Goal: Information Seeking & Learning: Find specific page/section

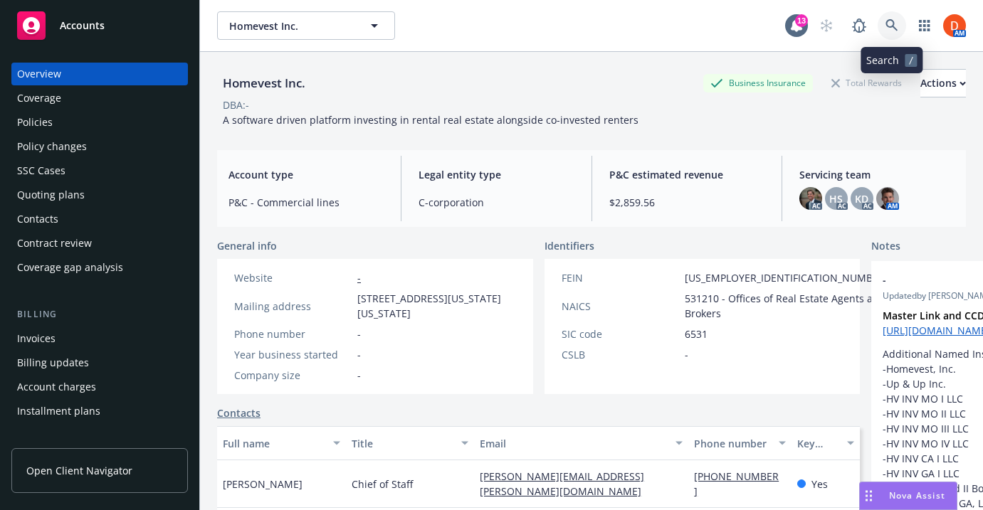
click at [893, 28] on icon at bounding box center [891, 25] width 13 height 13
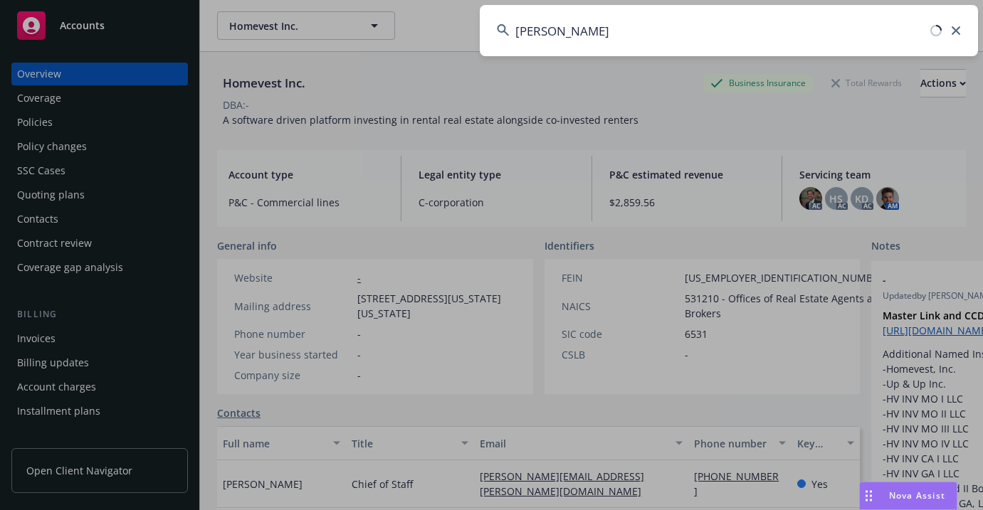
type input "[PERSON_NAME]"
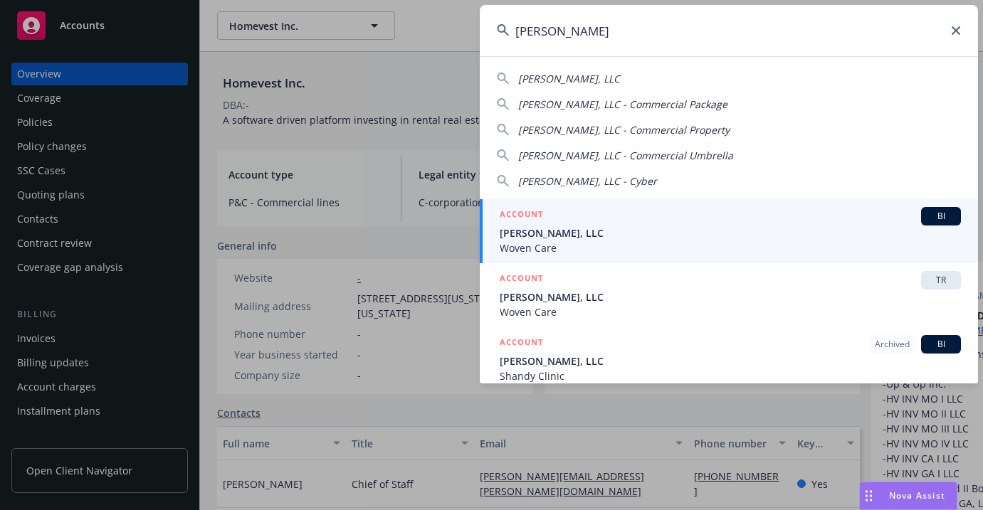
click at [749, 240] on span "[PERSON_NAME], LLC" at bounding box center [730, 233] width 461 height 15
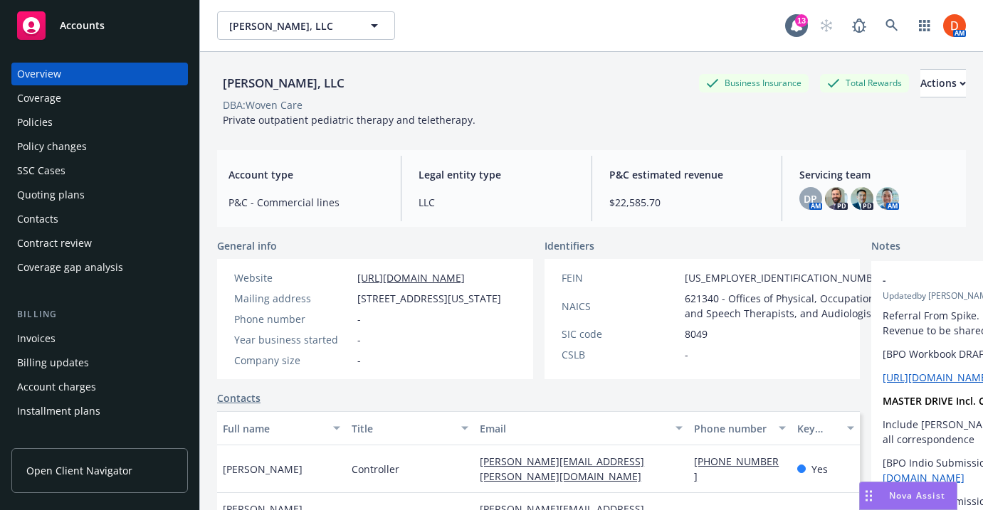
click at [116, 125] on div "Policies" at bounding box center [99, 122] width 165 height 23
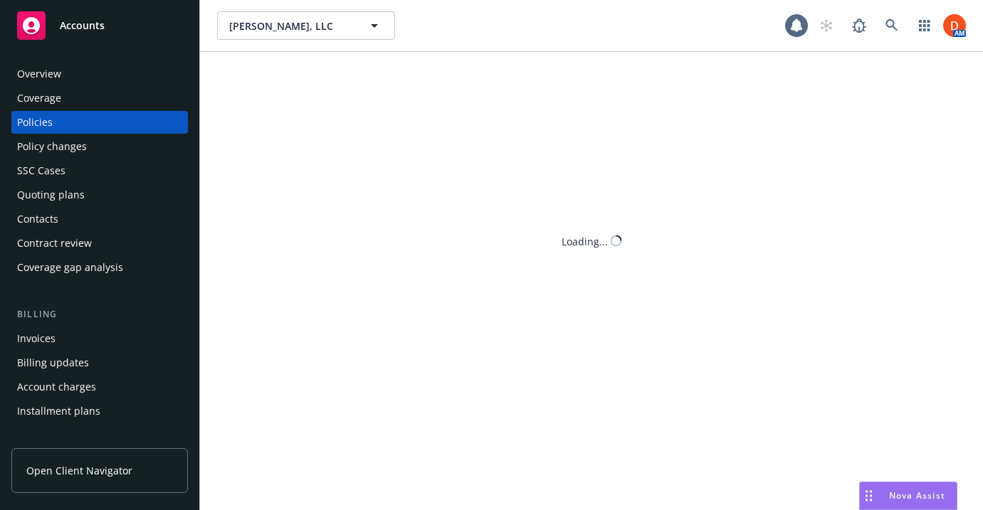
click at [116, 125] on div "Policies" at bounding box center [99, 122] width 165 height 23
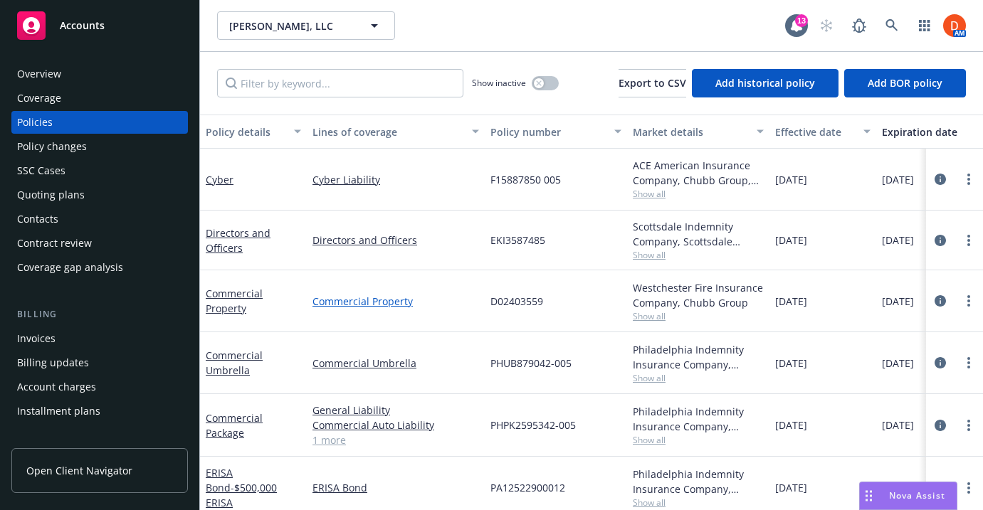
scroll to position [9, 0]
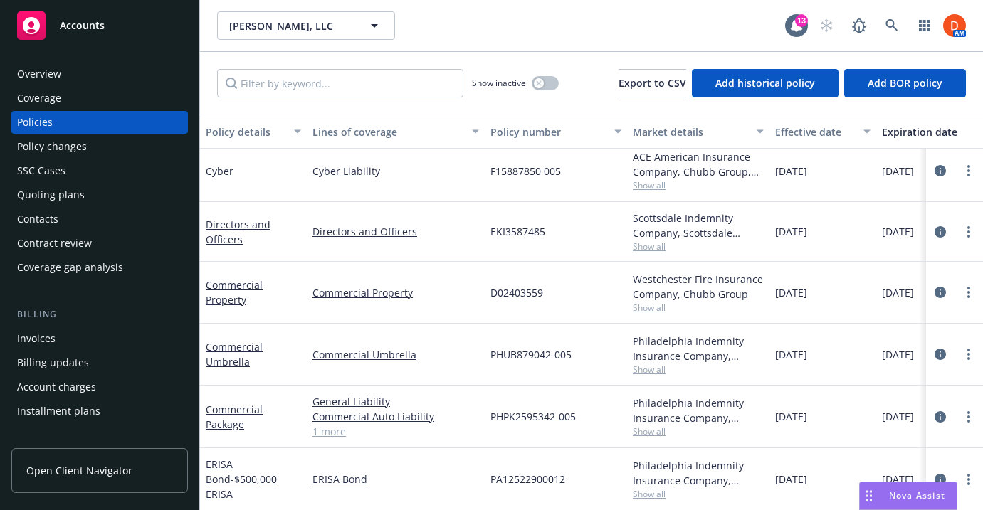
click at [655, 304] on span "Show all" at bounding box center [698, 308] width 131 height 12
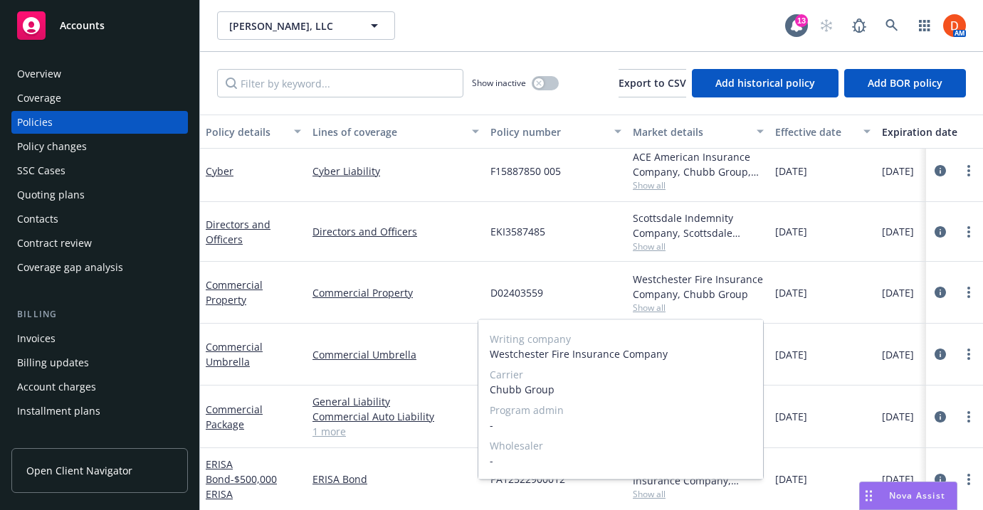
click at [857, 350] on div "[DATE]" at bounding box center [822, 355] width 107 height 62
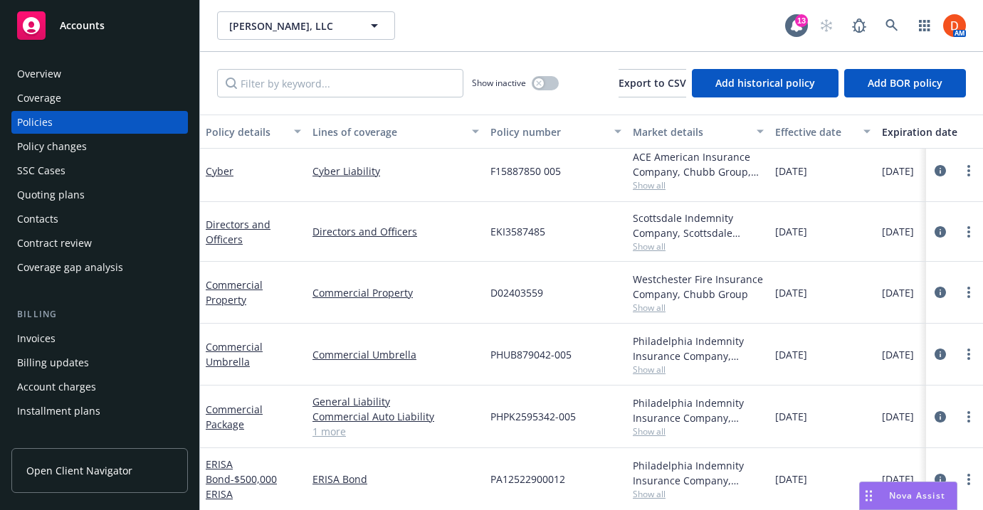
click at [648, 433] on span "Show all" at bounding box center [698, 432] width 131 height 12
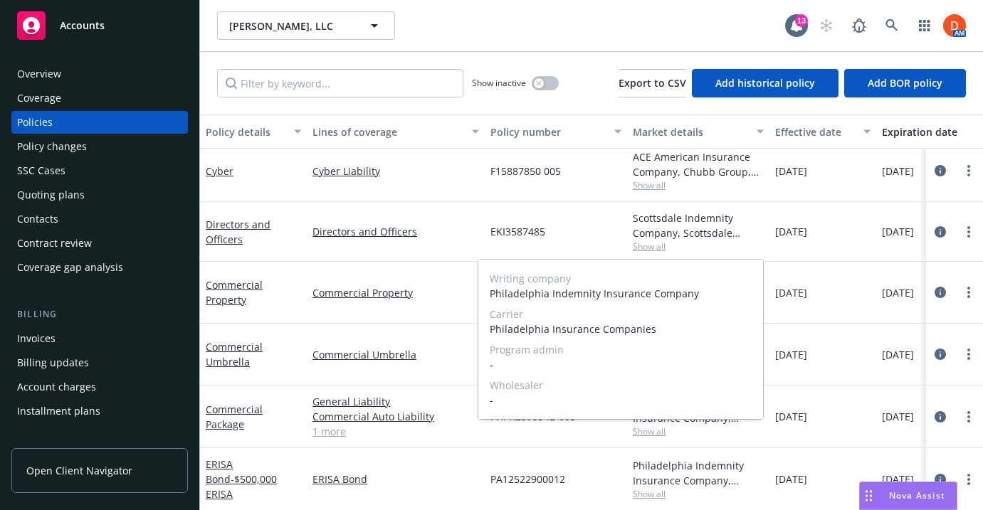
click at [710, 433] on span "Show all" at bounding box center [698, 432] width 131 height 12
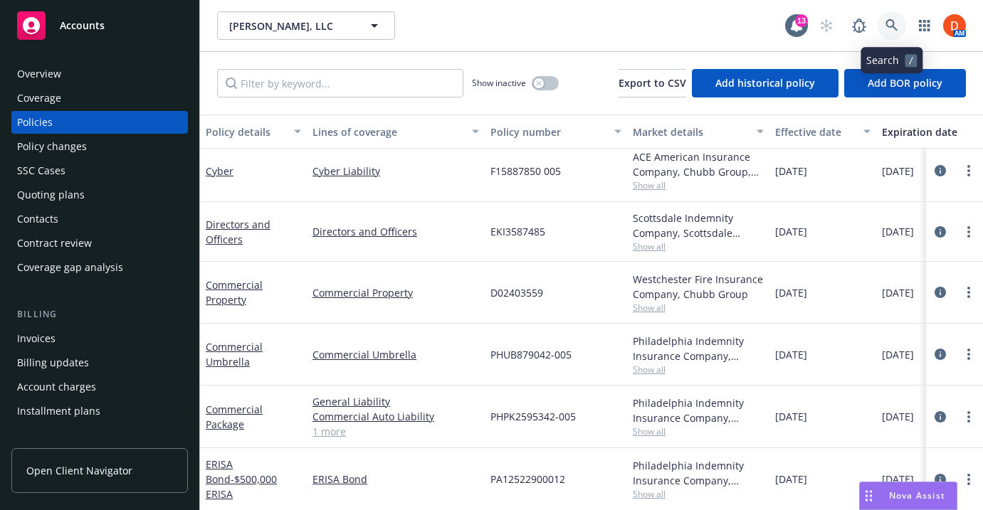
click at [880, 26] on link at bounding box center [891, 25] width 28 height 28
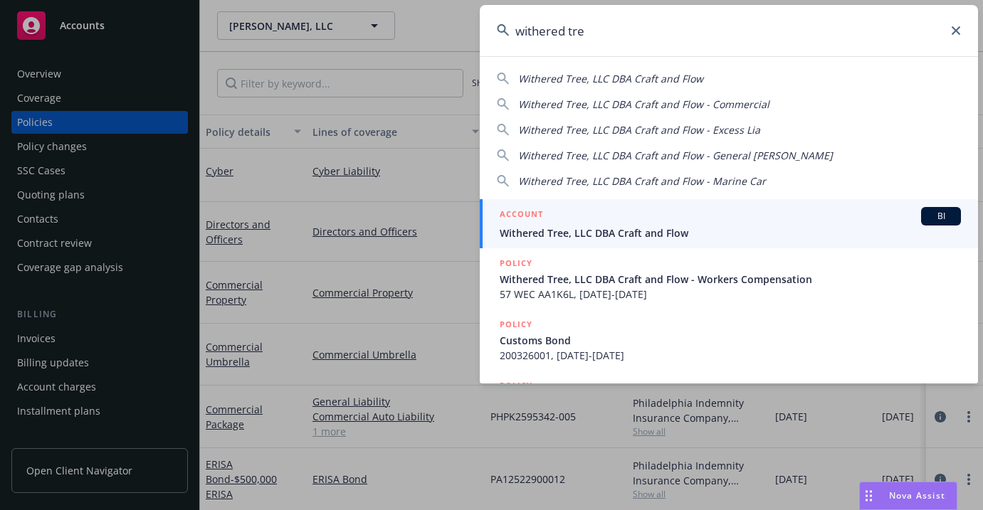
type input "withered tree"
click at [790, 218] on div "ACCOUNT BI" at bounding box center [730, 216] width 461 height 19
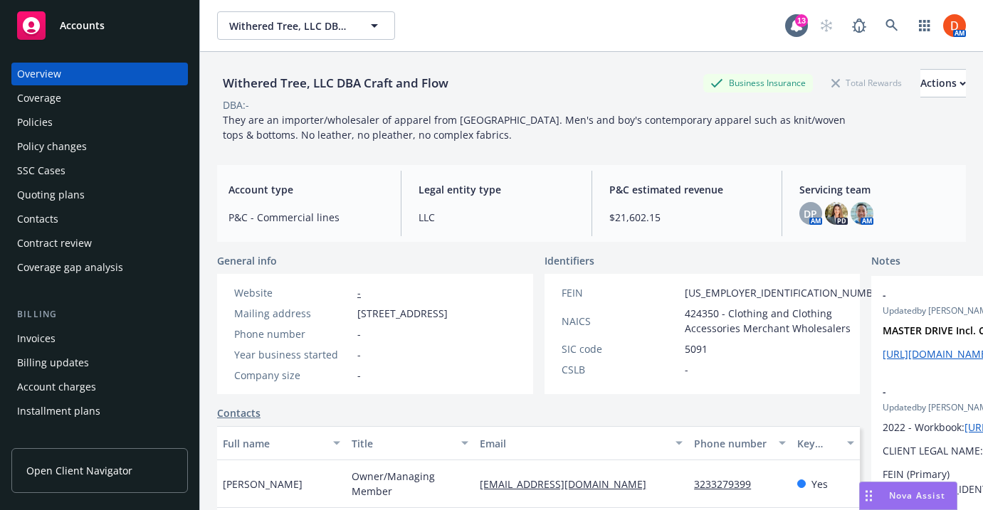
click at [97, 127] on div "Policies" at bounding box center [99, 122] width 165 height 23
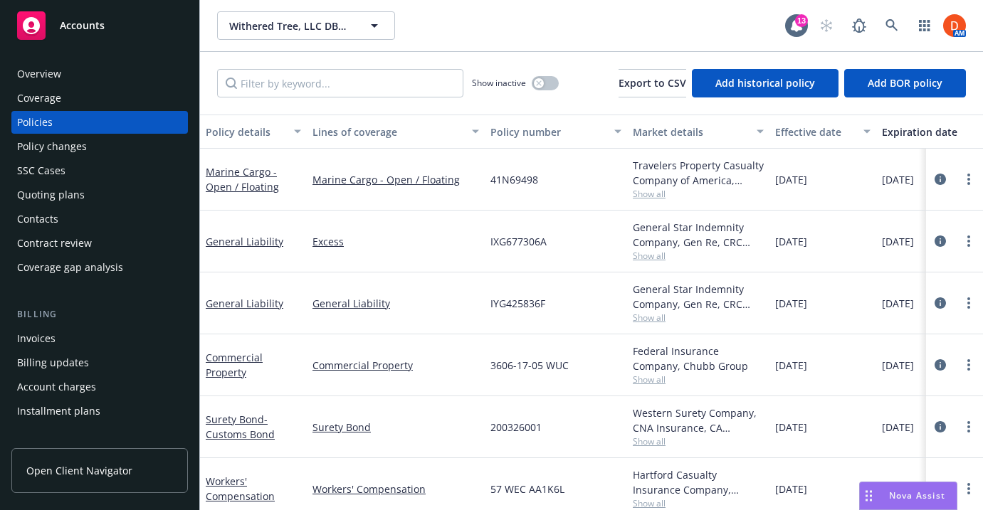
scroll to position [10, 0]
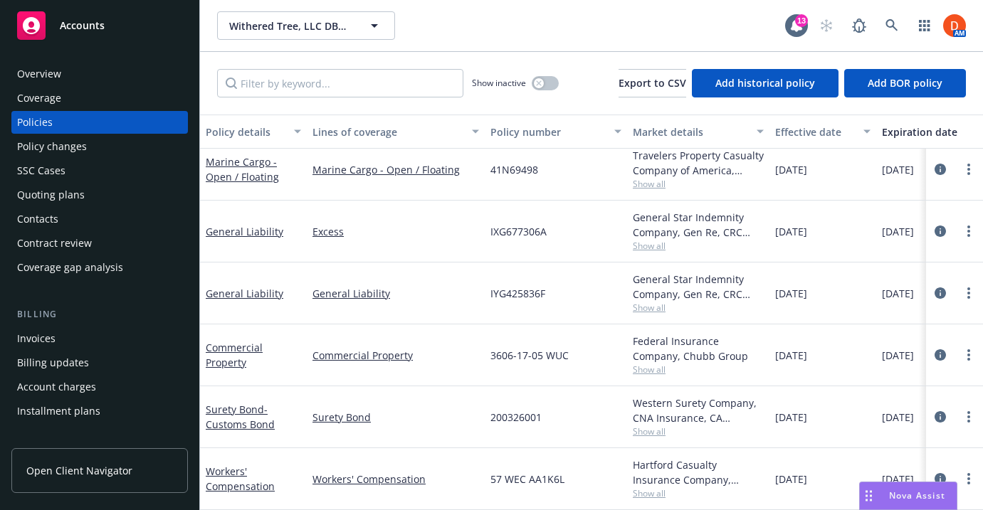
click at [667, 369] on span "Show all" at bounding box center [698, 370] width 131 height 12
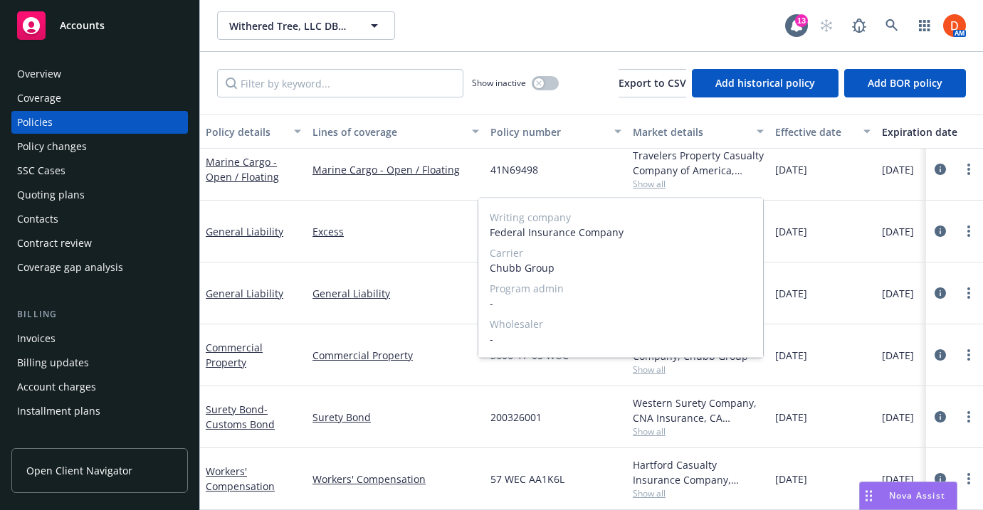
click at [727, 368] on span "Show all" at bounding box center [698, 370] width 131 height 12
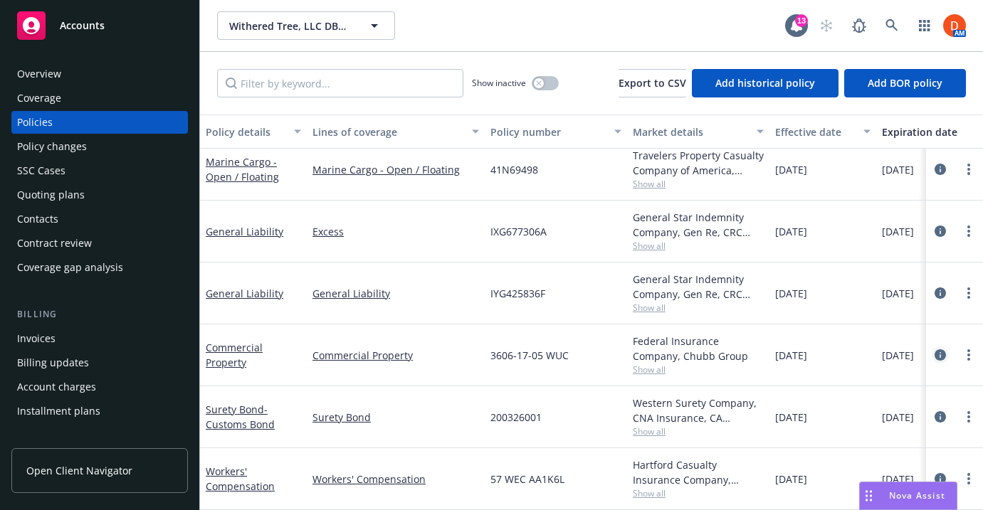
click at [943, 348] on link "circleInformation" at bounding box center [940, 355] width 17 height 17
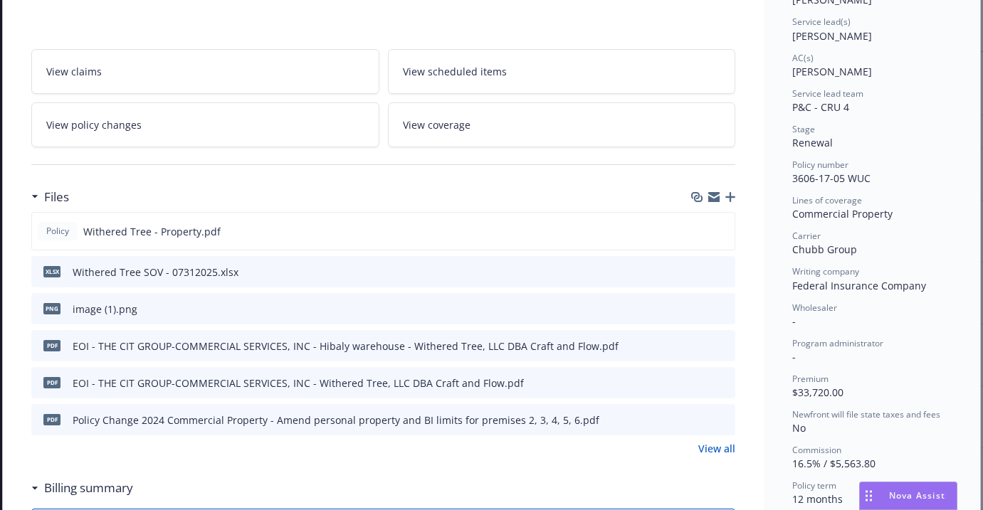
scroll to position [210, 0]
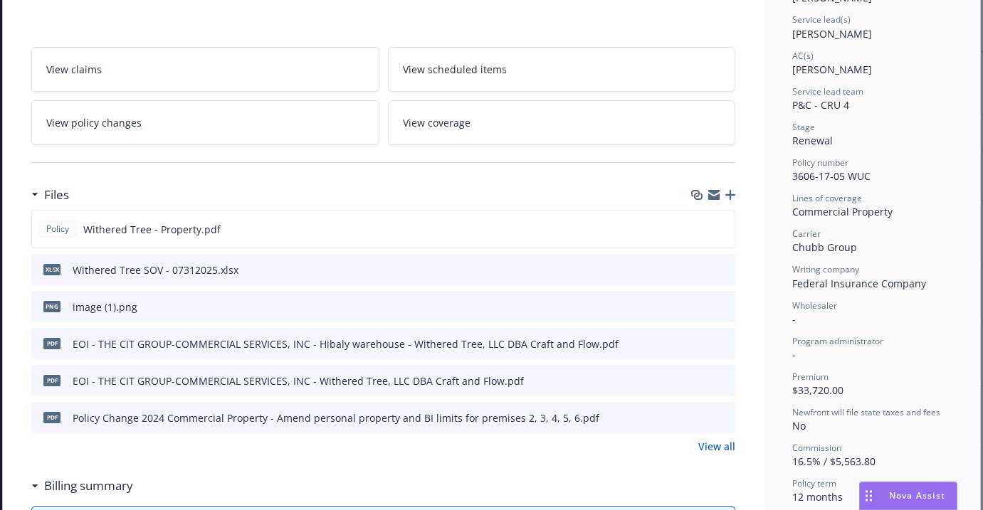
click at [722, 421] on icon "preview file" at bounding box center [721, 417] width 13 height 10
click at [704, 445] on link "View all" at bounding box center [716, 446] width 37 height 15
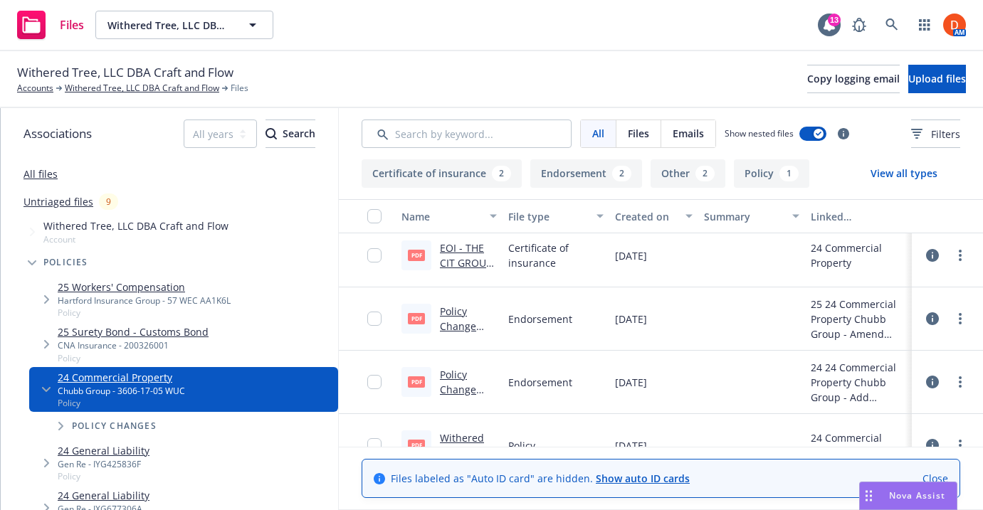
scroll to position [228, 0]
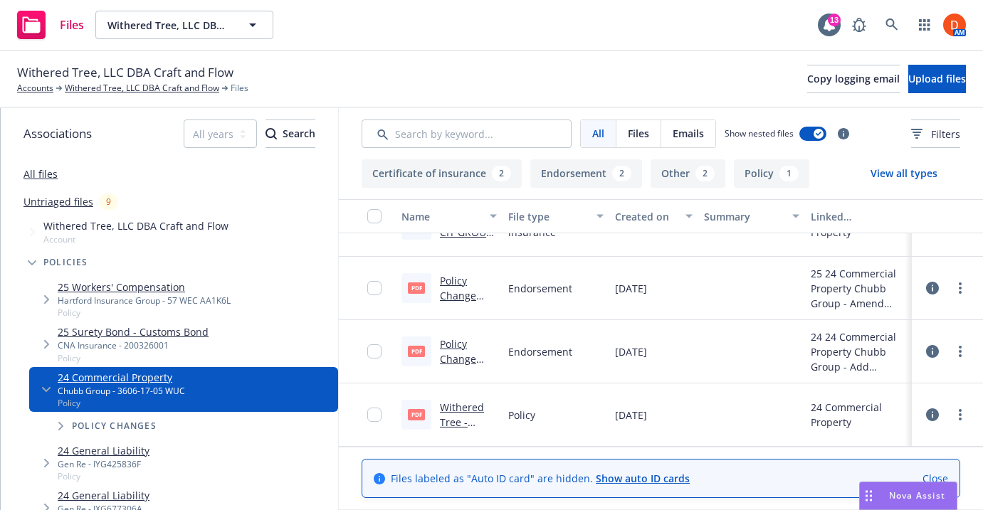
click at [460, 292] on link "Policy Change 2024 Commercial Property - Amend personal property and BI limits …" at bounding box center [468, 370] width 57 height 193
click at [447, 292] on link "Policy Change 2024 Commercial Property - Amend personal property and BI limits …" at bounding box center [468, 370] width 57 height 193
click at [95, 85] on link "Withered Tree, LLC DBA Craft and Flow" at bounding box center [142, 88] width 154 height 13
